Goal: Task Accomplishment & Management: Manage account settings

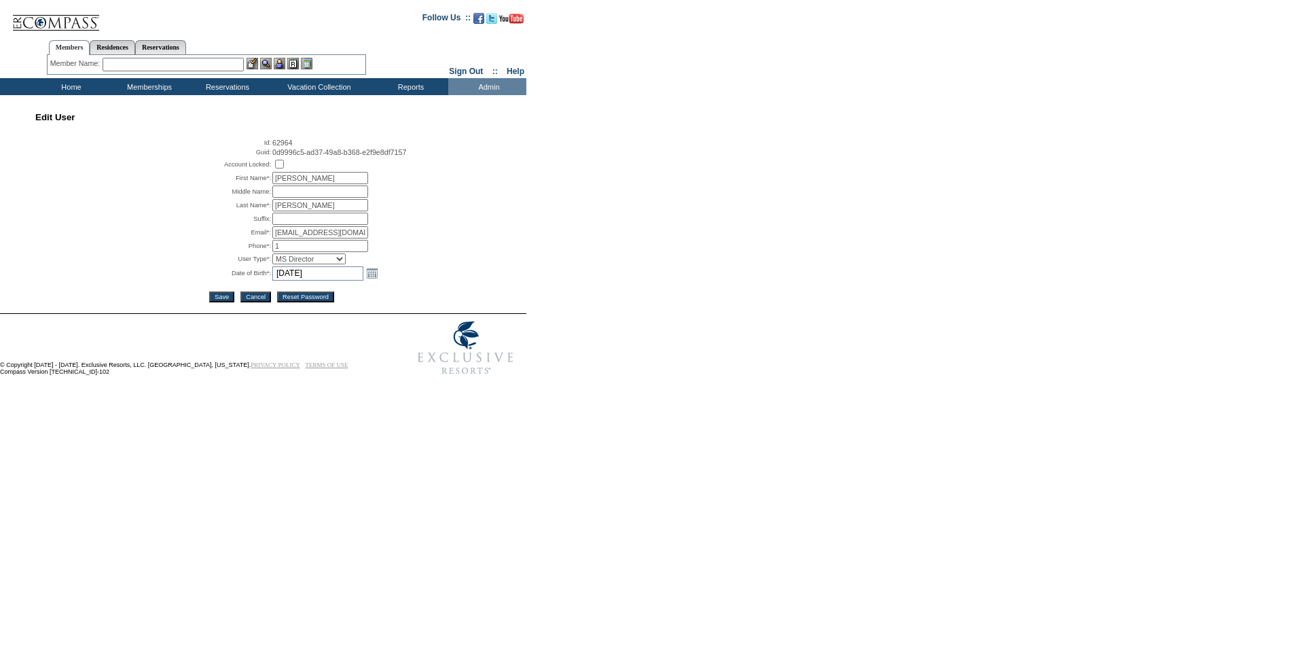
click at [319, 302] on input "Reset Password" at bounding box center [305, 296] width 57 height 11
click at [296, 302] on input "Reset Password" at bounding box center [305, 296] width 57 height 11
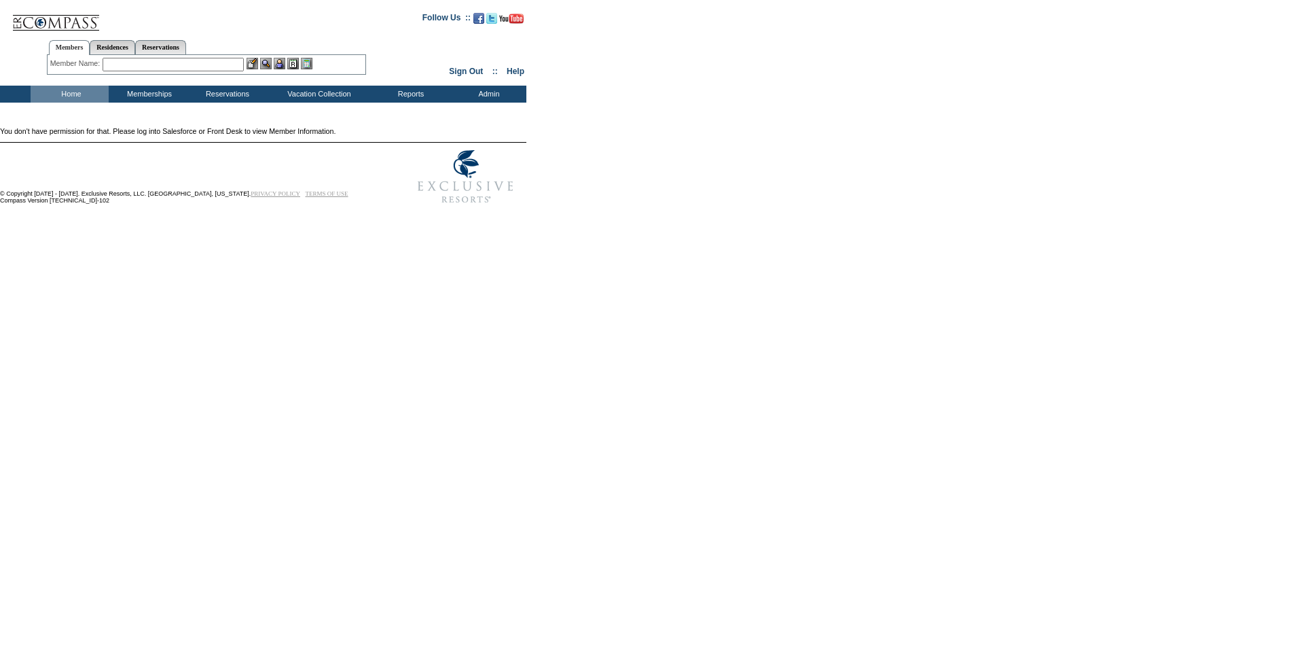
click at [304, 294] on body "Follow Us ::" at bounding box center [649, 323] width 1299 height 640
click at [58, 96] on td "Home" at bounding box center [70, 94] width 78 height 17
